Goal: Navigation & Orientation: Find specific page/section

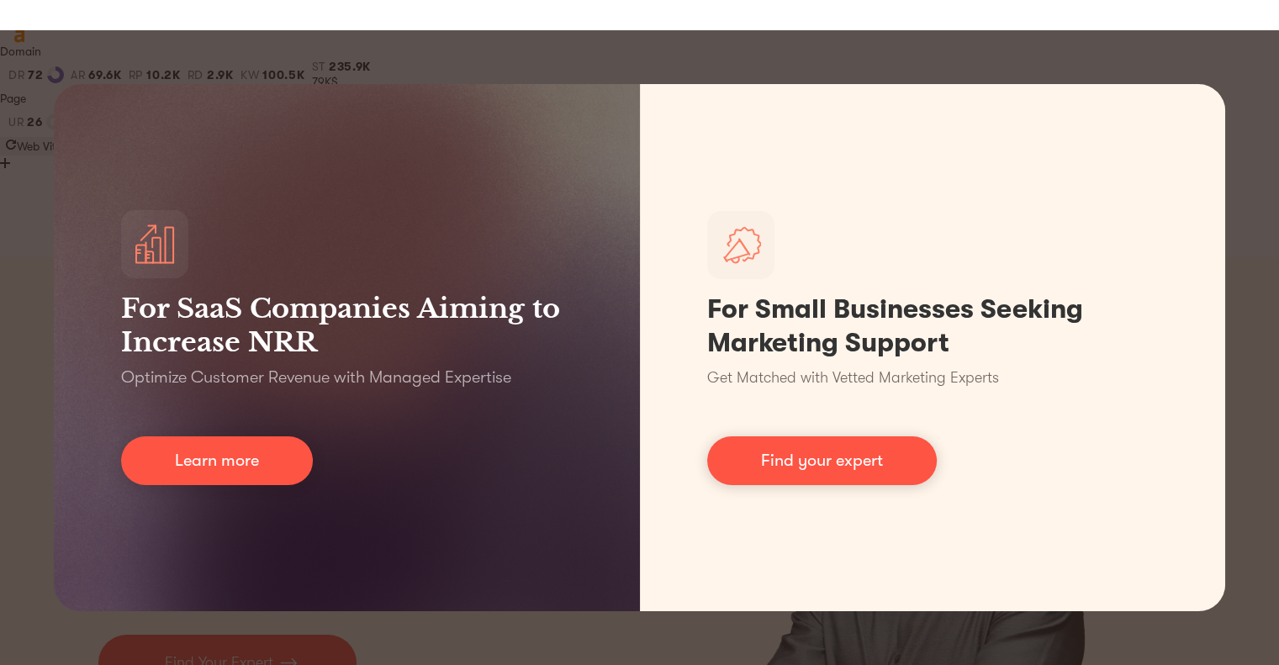
click at [1179, 60] on div "For SaaS Companies Aiming to Increase NRR Optimize Customer Revenue with Manage…" at bounding box center [639, 347] width 1279 height 635
click at [1237, 70] on div "For SaaS Companies Aiming to Increase NRR Optimize Customer Revenue with Manage…" at bounding box center [639, 347] width 1279 height 635
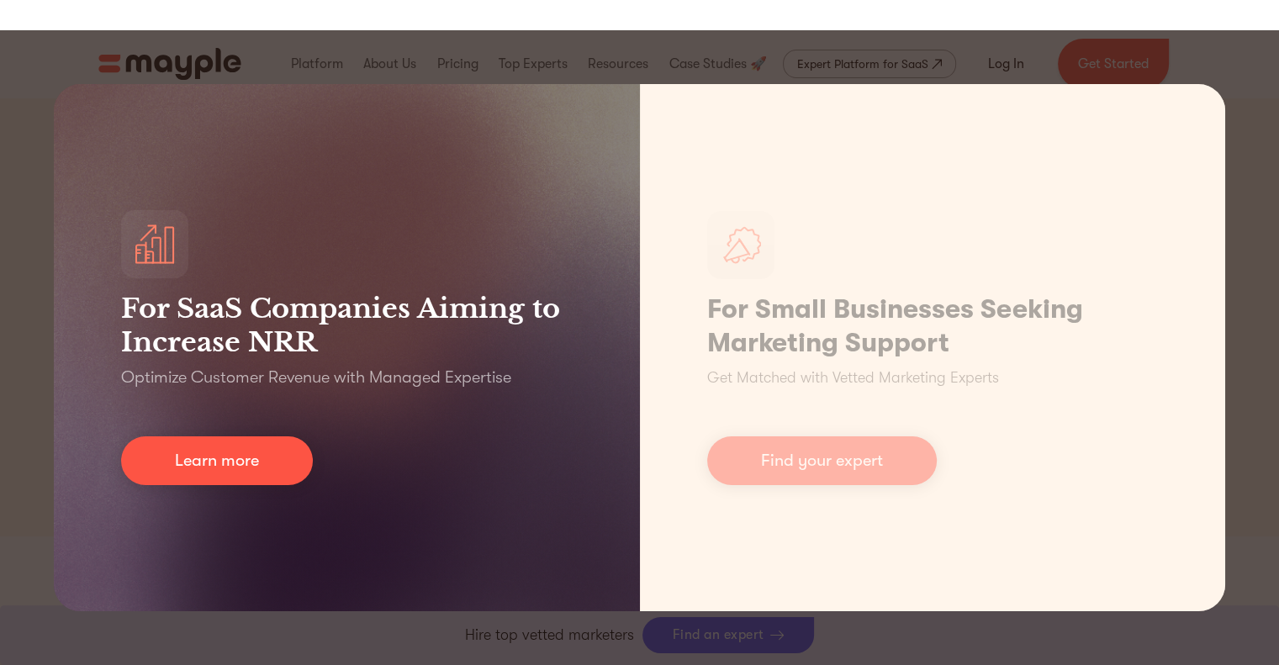
scroll to position [420, 0]
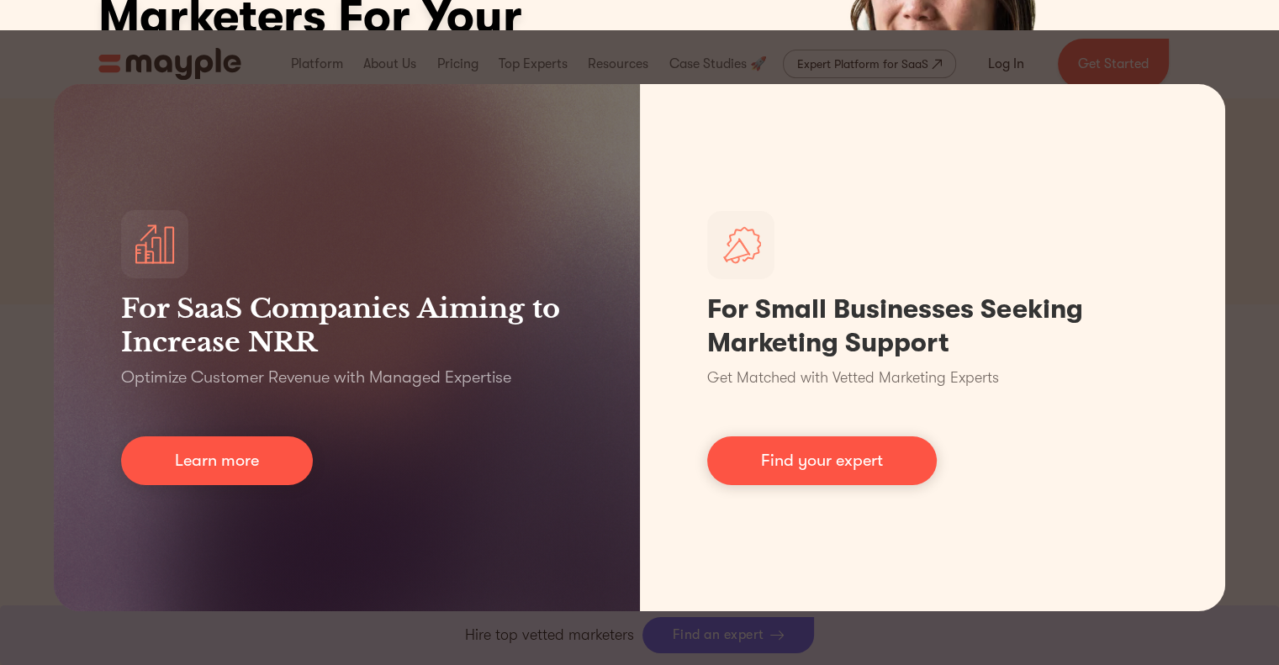
click at [531, 626] on div "For SaaS Companies Aiming to Increase NRR Optimize Customer Revenue with Manage…" at bounding box center [639, 347] width 1279 height 635
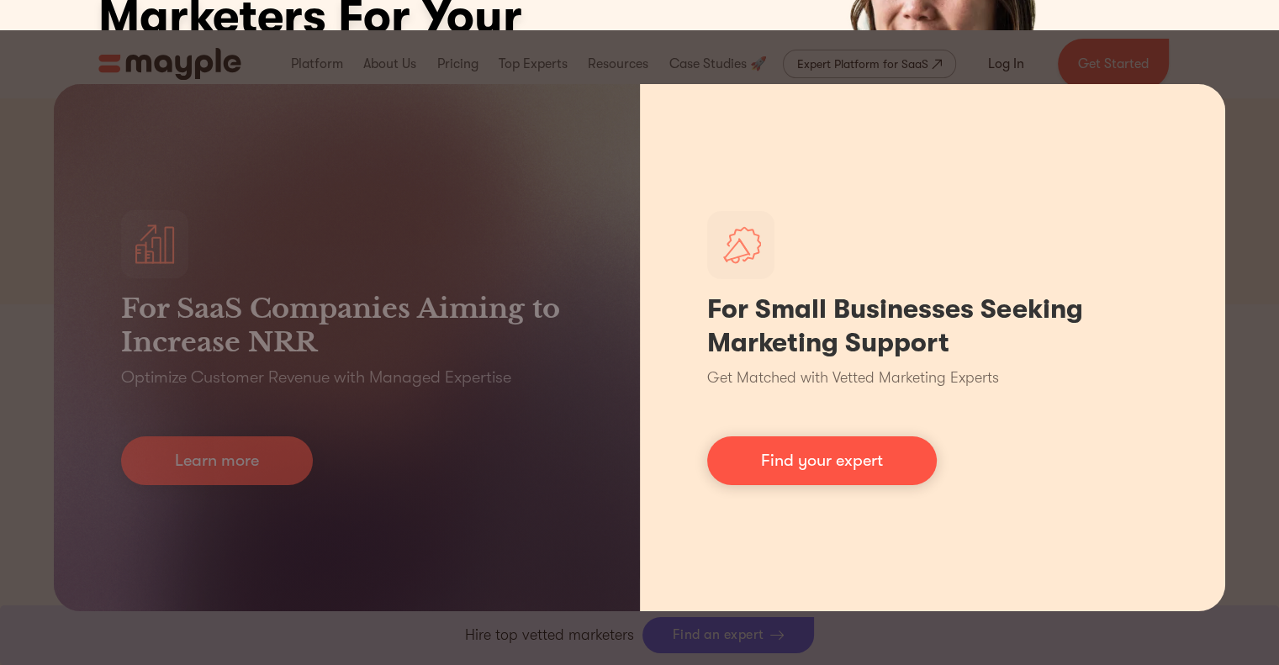
click at [1122, 155] on div "For Small Businesses Seeking Marketing Support Get Matched with Vetted Marketin…" at bounding box center [933, 347] width 586 height 527
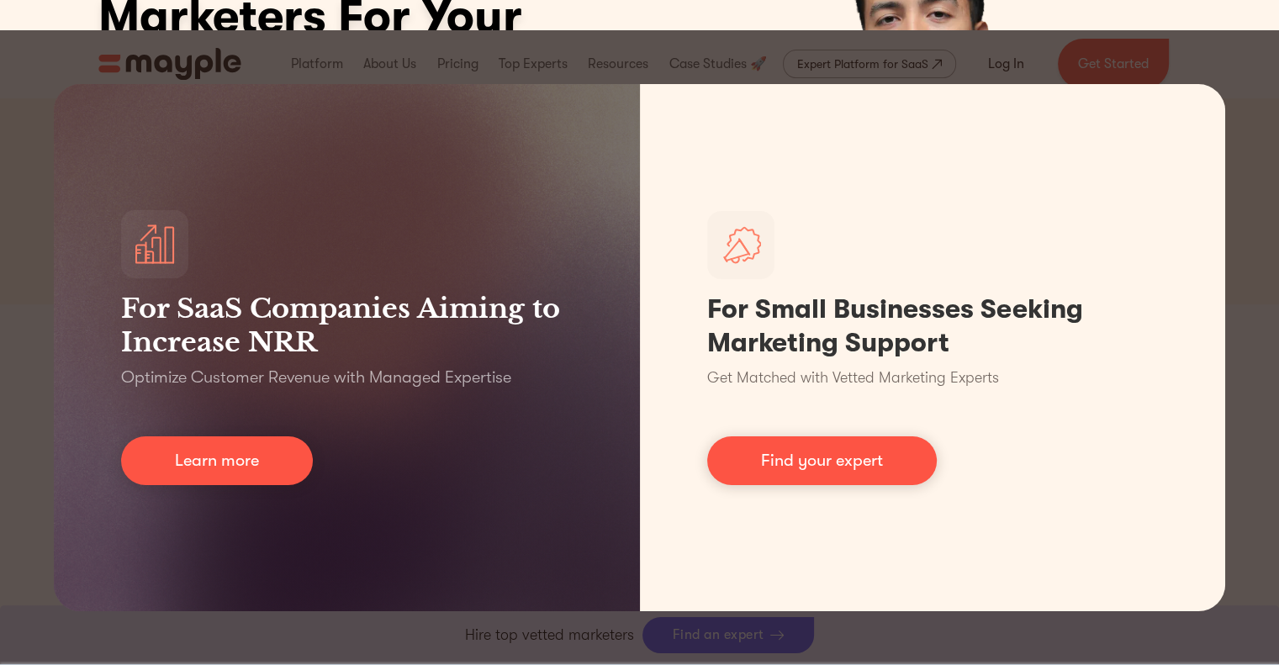
click at [0, 62] on div "For SaaS Companies Aiming to Increase NRR Optimize Customer Revenue with Manage…" at bounding box center [639, 347] width 1279 height 635
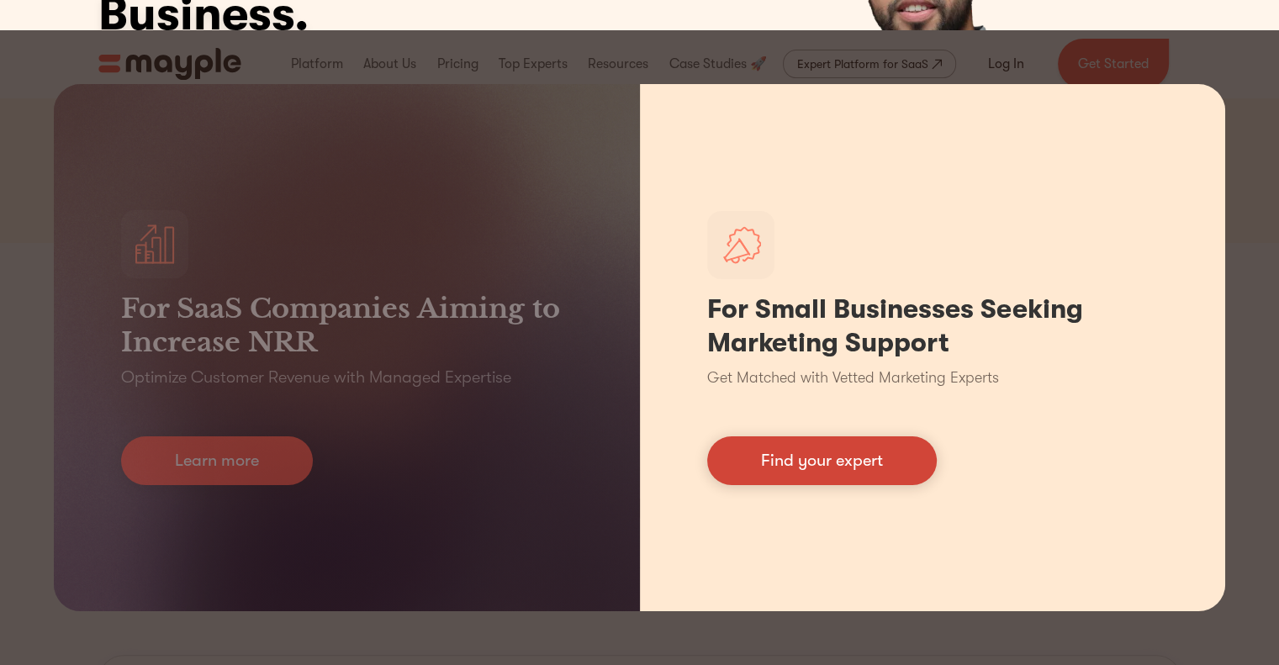
scroll to position [420, 0]
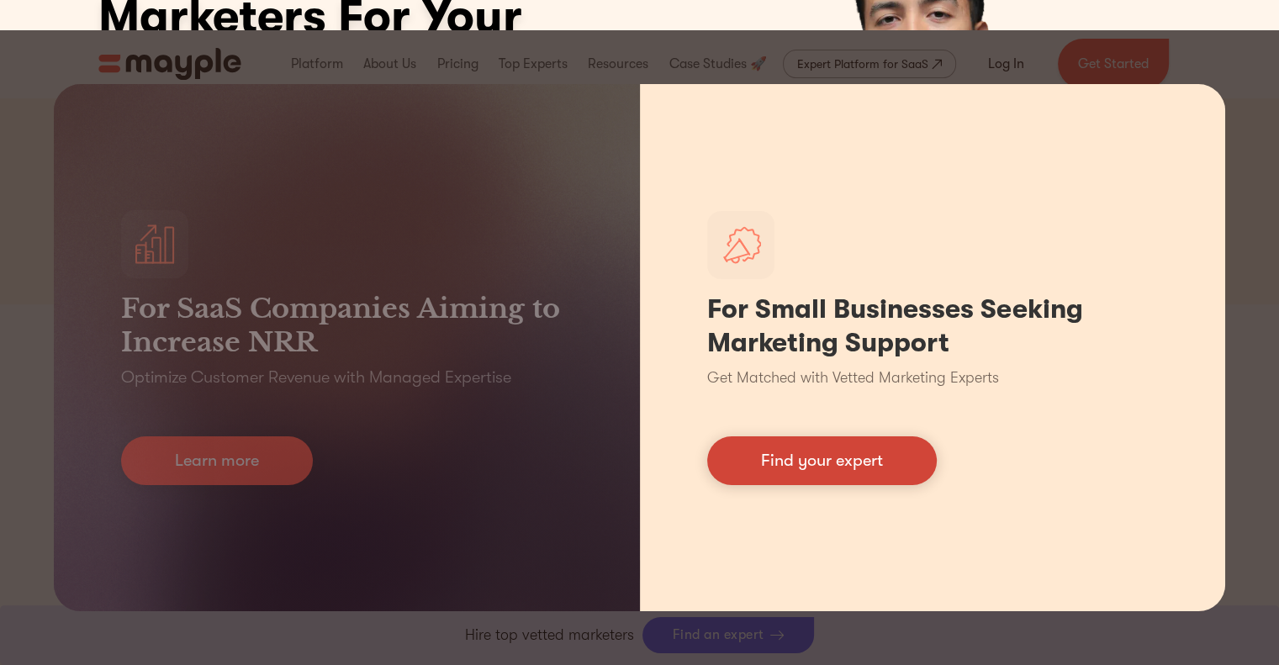
click at [885, 450] on link "Find your expert" at bounding box center [822, 460] width 230 height 49
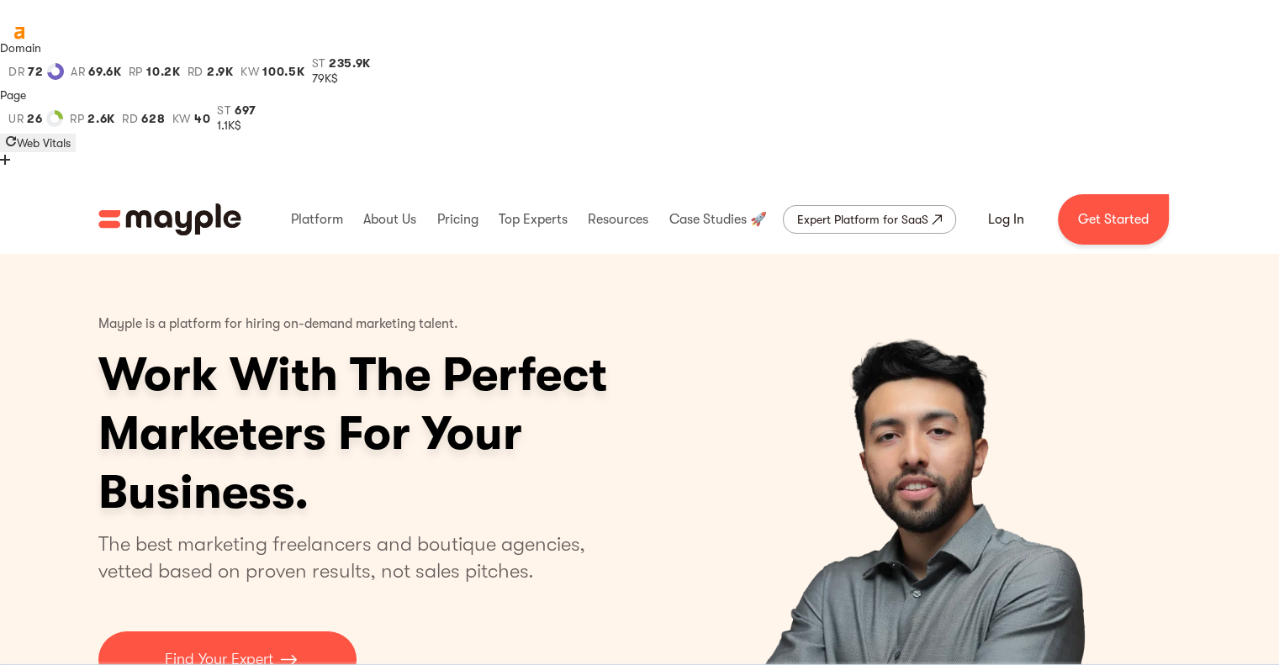
scroll to position [0, 0]
